Goal: Complete application form

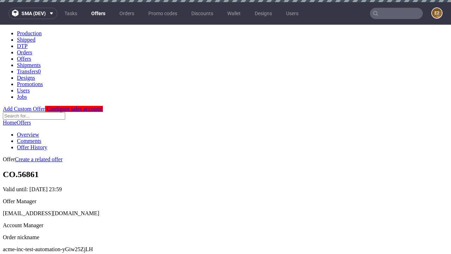
scroll to position [2, 0]
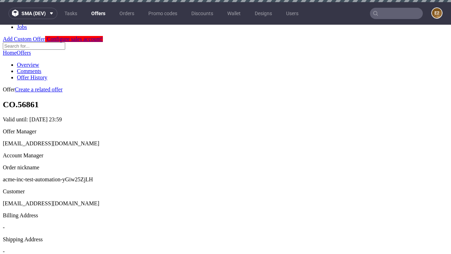
scroll to position [2, 0]
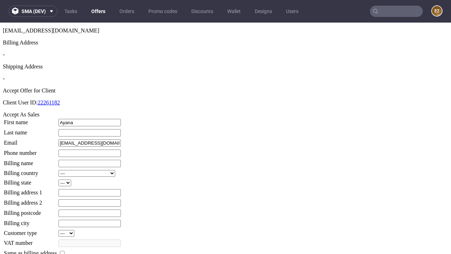
type input "Ayana"
type input "Robel"
type input "1509813888"
type input "Malachi3"
select select "13"
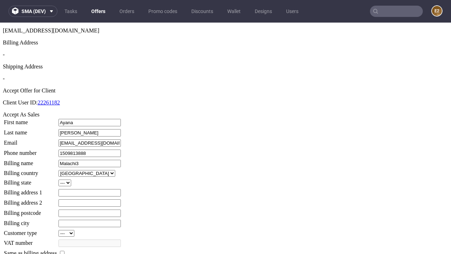
type input "Malachi3"
type input "7 Karine Green"
select select "132"
type input "7 Karine Green"
type input "DF73 0HA"
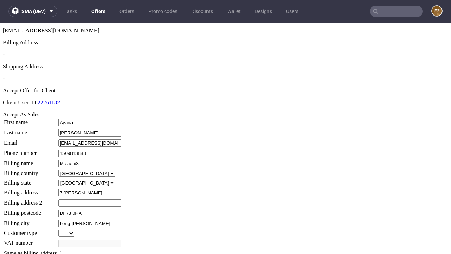
type input "Long Kunde"
click at [64, 251] on input "checkbox" at bounding box center [62, 253] width 5 height 5
checkbox input "true"
type input "Malachi3"
select select "13"
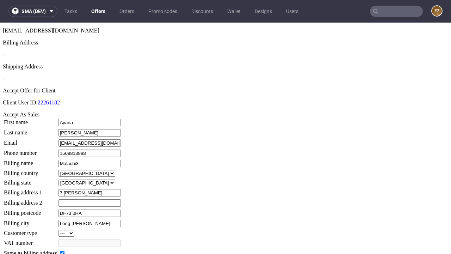
type input "7 Karine Green"
type input "DF73 0HA"
type input "Long Kunde"
